Goal: Check status

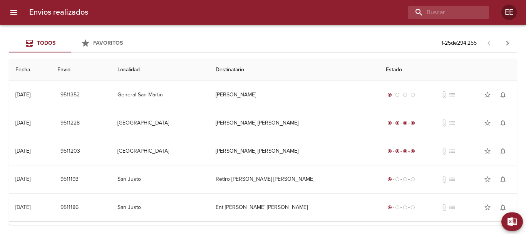
scroll to position [39, 0]
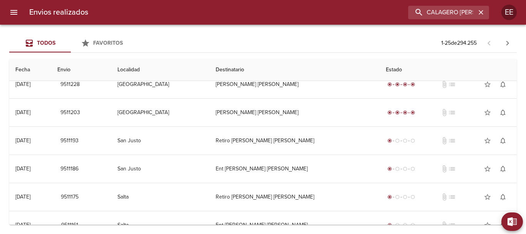
type input "CALAGERO [PERSON_NAME]"
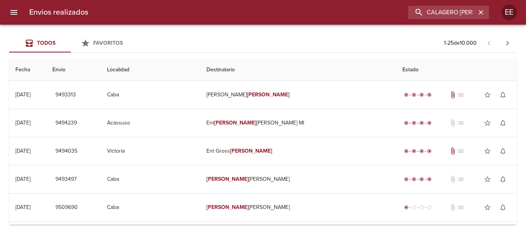
scroll to position [0, 0]
drag, startPoint x: 461, startPoint y: 10, endPoint x: 261, endPoint y: 10, distance: 200.7
click at [261, 10] on div "CALAGERO [PERSON_NAME]" at bounding box center [291, 12] width 395 height 13
type input "CALOGERO"
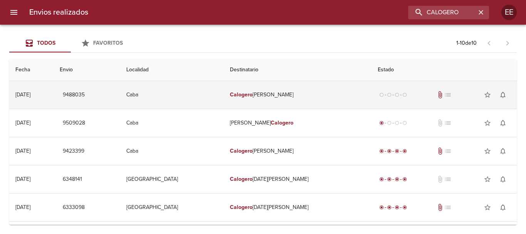
click at [297, 95] on td "[PERSON_NAME]" at bounding box center [298, 95] width 148 height 28
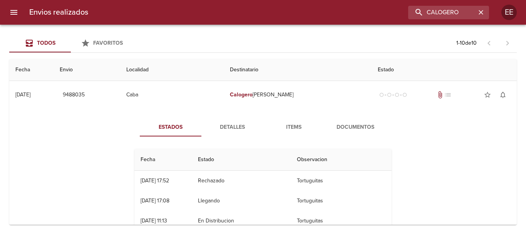
click at [223, 129] on span "Detalles" at bounding box center [232, 127] width 52 height 10
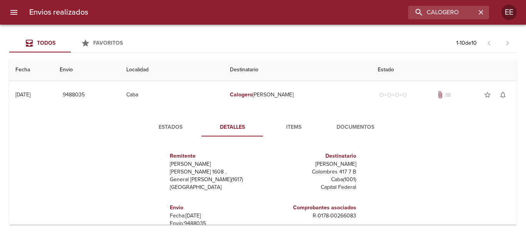
click at [298, 123] on span "Items" at bounding box center [294, 127] width 52 height 10
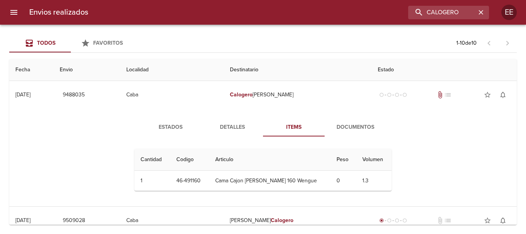
click at [359, 131] on span "Documentos" at bounding box center [355, 127] width 52 height 10
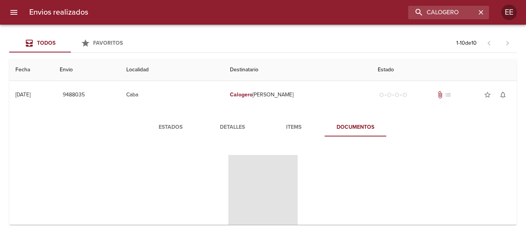
scroll to position [77, 0]
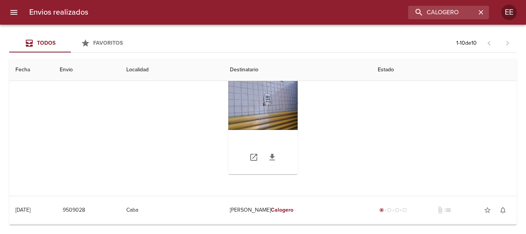
click at [245, 97] on div "Tabla de envíos del cliente" at bounding box center [262, 126] width 69 height 96
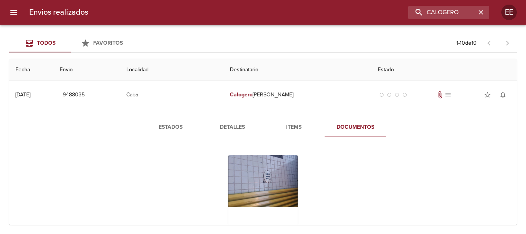
click at [179, 124] on span "Estados" at bounding box center [170, 127] width 52 height 10
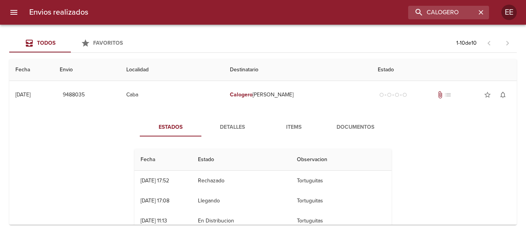
scroll to position [0, 0]
click at [237, 132] on span "Detalles" at bounding box center [232, 127] width 52 height 10
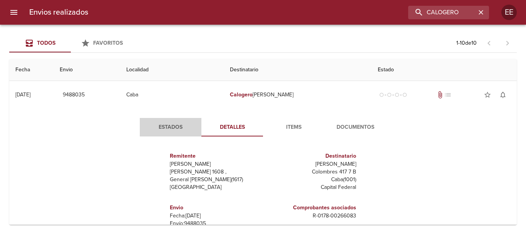
click at [171, 129] on span "Estados" at bounding box center [170, 127] width 52 height 10
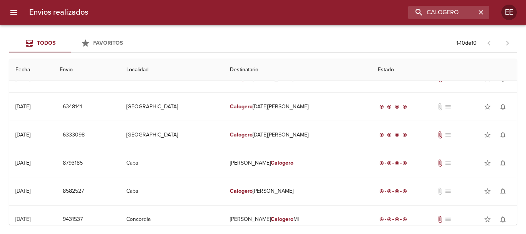
scroll to position [77, 0]
